Goal: Register for event/course

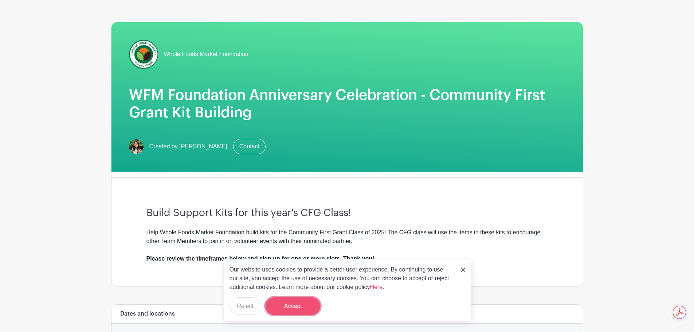
click at [297, 305] on button "Accept" at bounding box center [293, 305] width 55 height 17
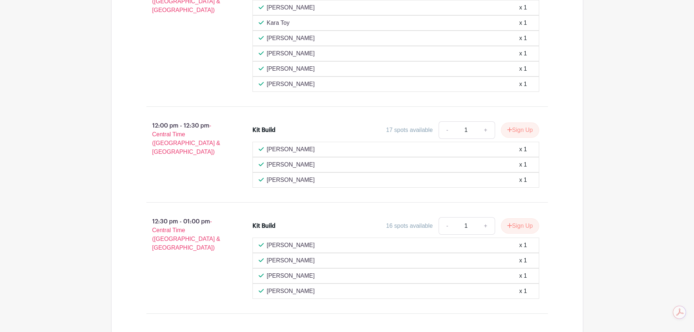
scroll to position [510, 0]
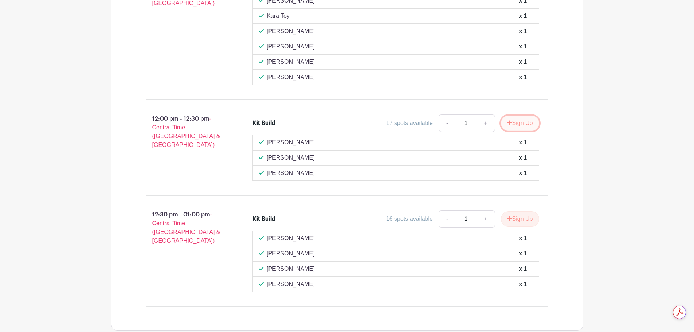
click at [516, 122] on button "Sign Up" at bounding box center [520, 122] width 38 height 15
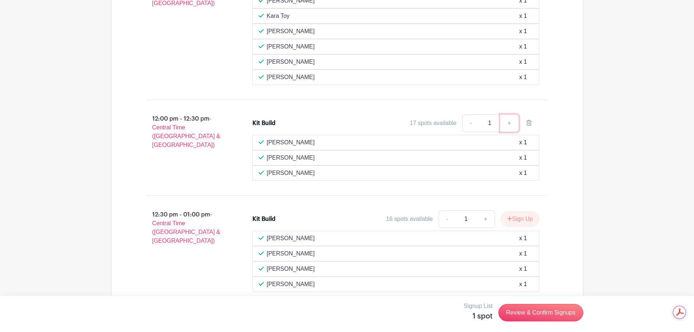
click at [508, 121] on link "+" at bounding box center [509, 122] width 18 height 17
type input "2"
click at [539, 311] on link "Review & Confirm Signups" at bounding box center [540, 312] width 84 height 17
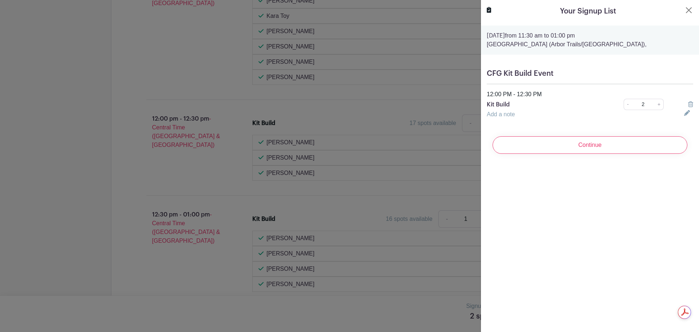
click at [492, 111] on div "Add a note" at bounding box center [581, 114] width 197 height 9
click at [503, 115] on link "Add a note" at bounding box center [501, 114] width 28 height 6
click at [503, 114] on input "text" at bounding box center [581, 118] width 189 height 17
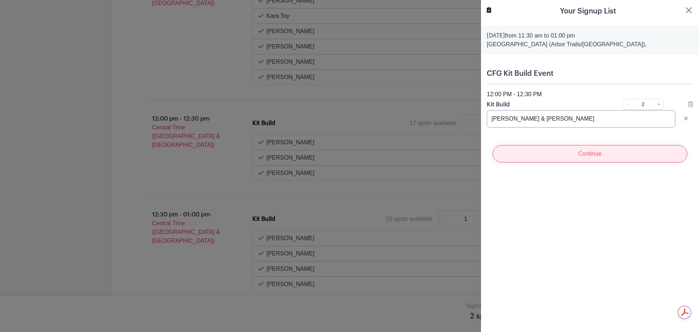
type input "[PERSON_NAME] & [PERSON_NAME]"
click at [536, 152] on input "Continue" at bounding box center [590, 153] width 195 height 17
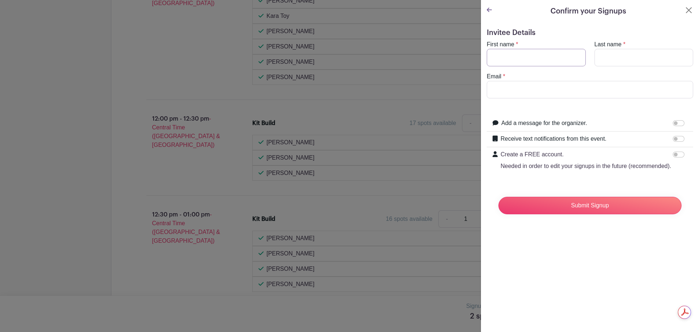
click at [532, 51] on input "First name" at bounding box center [536, 57] width 99 height 17
type input "[PERSON_NAME]"
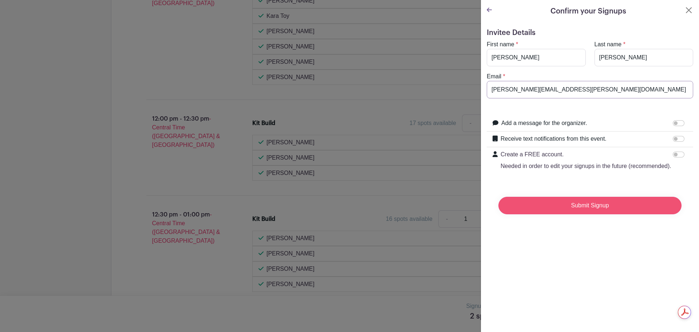
type input "[PERSON_NAME][EMAIL_ADDRESS][PERSON_NAME][DOMAIN_NAME]"
click at [595, 214] on input "Submit Signup" at bounding box center [590, 205] width 183 height 17
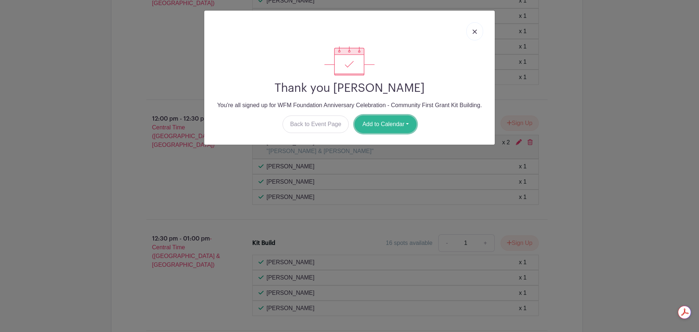
click at [389, 119] on button "Add to Calendar" at bounding box center [386, 123] width 62 height 17
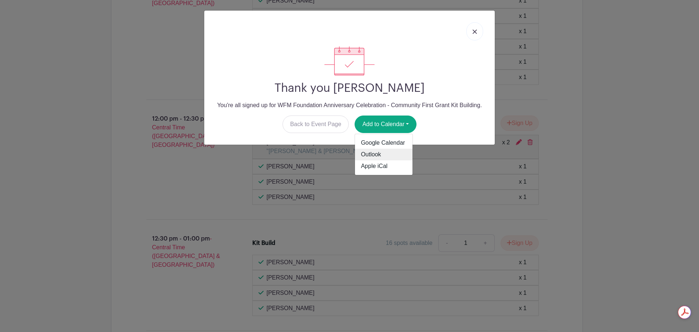
click at [371, 153] on link "Outlook" at bounding box center [384, 155] width 58 height 12
click at [480, 31] on link at bounding box center [475, 31] width 17 height 18
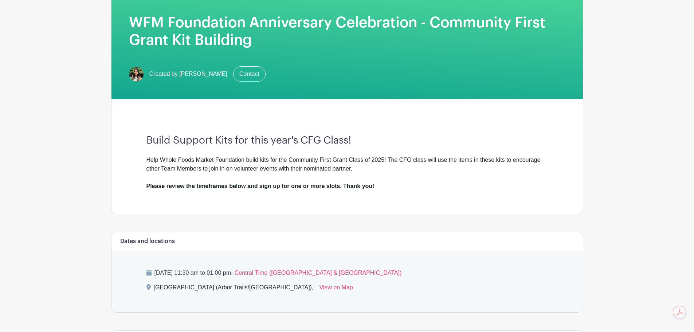
scroll to position [105, 0]
